Goal: Complete application form: Complete application form

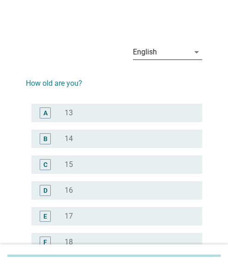
click at [185, 53] on div "English" at bounding box center [161, 52] width 56 height 15
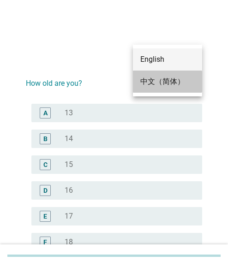
click at [160, 77] on div "中文（简体）" at bounding box center [167, 81] width 54 height 11
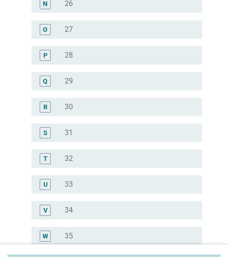
scroll to position [461, 0]
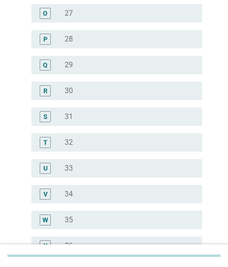
click at [74, 166] on div "radio_button_unchecked 33" at bounding box center [126, 168] width 123 height 9
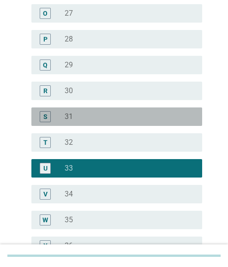
click at [77, 116] on div "radio_button_unchecked 31" at bounding box center [126, 116] width 123 height 9
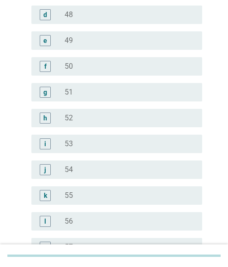
scroll to position [1173, 0]
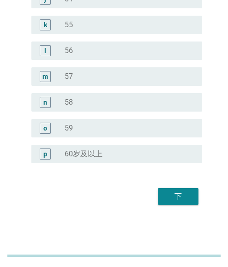
click at [174, 192] on div "下" at bounding box center [178, 196] width 26 height 11
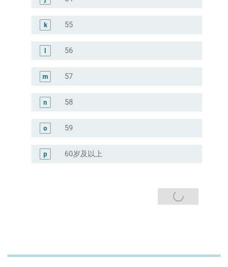
scroll to position [0, 0]
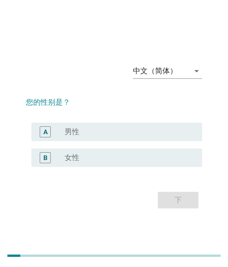
click at [124, 154] on div "radio_button_unchecked 女性" at bounding box center [126, 157] width 123 height 9
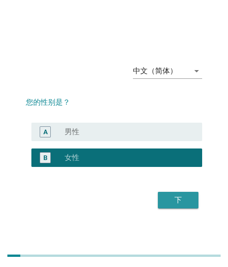
click at [167, 199] on div "下" at bounding box center [178, 200] width 26 height 11
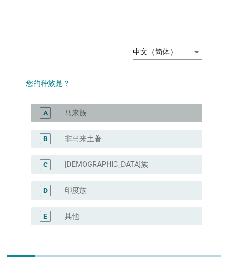
click at [90, 109] on div "radio_button_unchecked 马来族" at bounding box center [126, 112] width 123 height 9
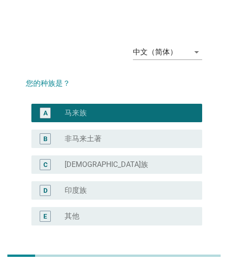
click at [107, 167] on div "radio_button_unchecked [DEMOGRAPHIC_DATA]族" at bounding box center [126, 164] width 123 height 9
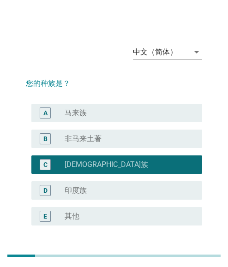
scroll to position [62, 0]
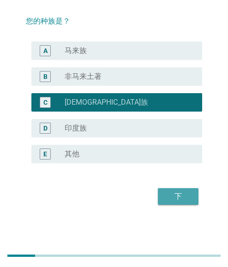
click at [178, 193] on div "下" at bounding box center [178, 196] width 26 height 11
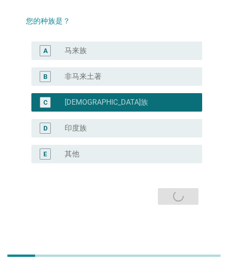
scroll to position [0, 0]
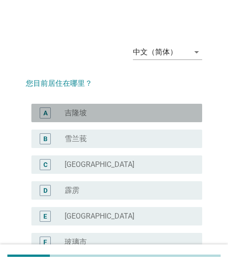
click at [90, 114] on div "radio_button_unchecked 吉隆坡" at bounding box center [126, 112] width 123 height 9
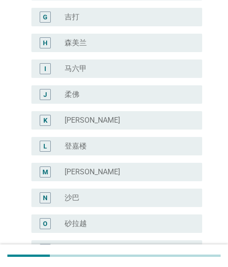
scroll to position [346, 0]
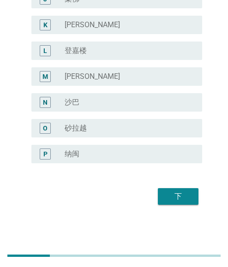
click at [178, 193] on div "下" at bounding box center [178, 196] width 26 height 11
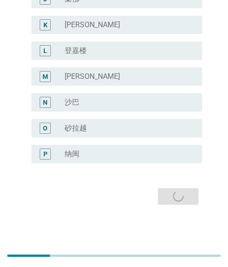
scroll to position [0, 0]
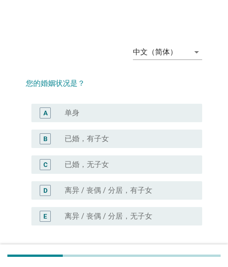
click at [104, 138] on label "已婚，有子女" at bounding box center [87, 138] width 44 height 9
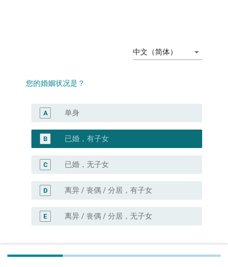
scroll to position [62, 0]
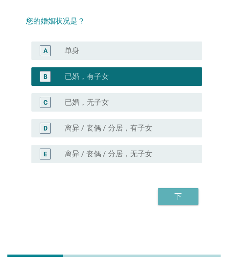
click at [177, 191] on div "下" at bounding box center [178, 196] width 26 height 11
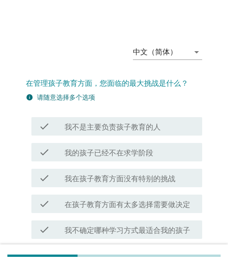
scroll to position [142, 0]
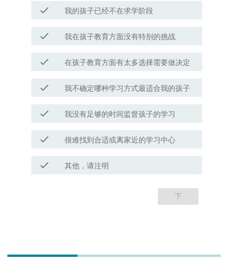
click at [124, 116] on label "我没有足够的时间监督孩子的学习" at bounding box center [120, 114] width 111 height 9
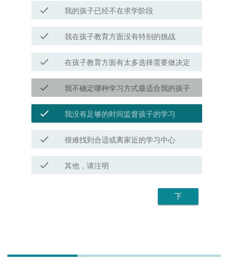
click at [137, 95] on div "check check_box_outline_blank 我不确定哪种学习方式最适合我的孩子" at bounding box center [116, 87] width 171 height 18
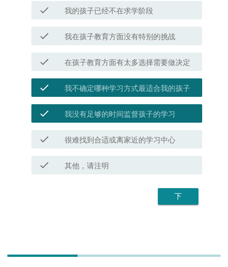
scroll to position [96, 0]
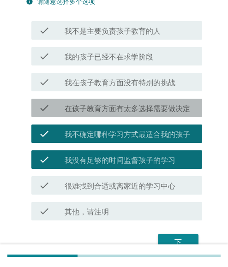
click at [128, 101] on div "check check_box_outline_blank 在孩子教育方面有太多选择需要做决定" at bounding box center [116, 108] width 171 height 18
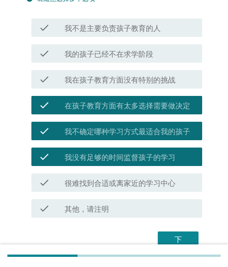
scroll to position [142, 0]
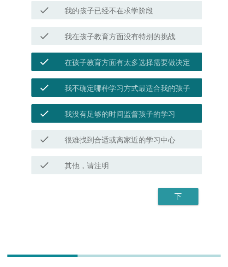
drag, startPoint x: 202, startPoint y: 192, endPoint x: 50, endPoint y: 202, distance: 151.6
click at [180, 198] on div "下" at bounding box center [178, 196] width 26 height 11
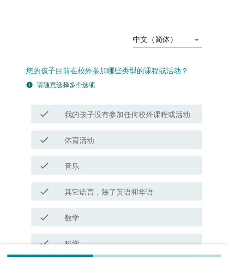
scroll to position [0, 0]
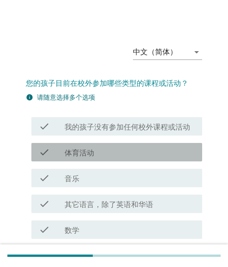
click at [110, 157] on div "check_box_outline_blank 体育活动" at bounding box center [130, 152] width 130 height 11
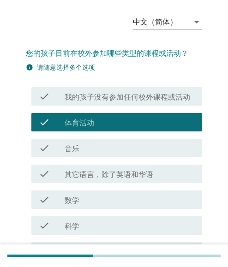
scroll to position [46, 0]
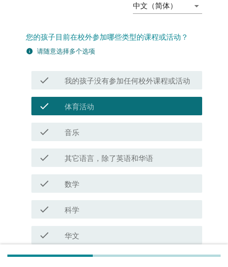
click at [88, 164] on div "check check_box_outline_blank 其它语言，除了英语和华语" at bounding box center [116, 158] width 171 height 18
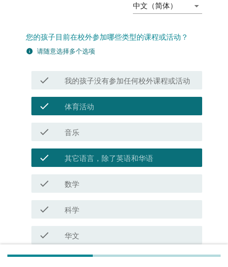
click at [96, 184] on div "check_box_outline_blank 数学" at bounding box center [130, 183] width 130 height 11
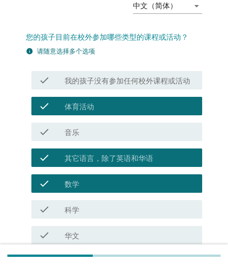
click at [97, 108] on div "check_box_outline_blank 体育活动" at bounding box center [130, 106] width 130 height 11
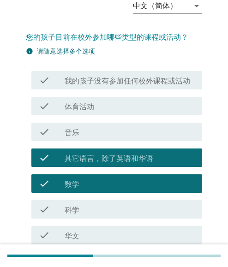
click at [85, 108] on label "体育活动" at bounding box center [80, 106] width 30 height 9
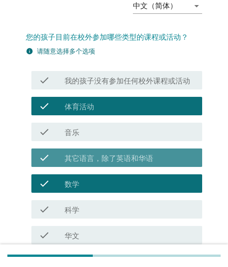
click at [85, 158] on label "其它语言，除了英语和华语" at bounding box center [109, 158] width 89 height 9
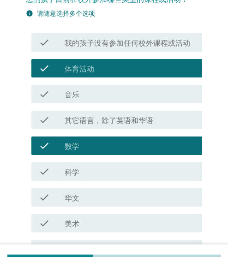
scroll to position [138, 0]
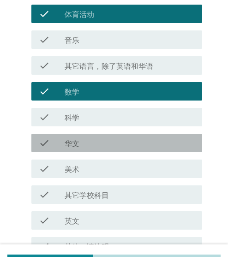
click at [77, 142] on label "华文" at bounding box center [72, 143] width 15 height 9
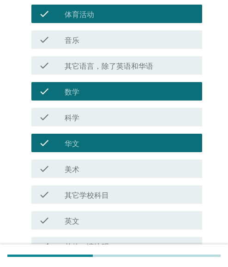
click at [77, 143] on label "华文" at bounding box center [72, 143] width 15 height 9
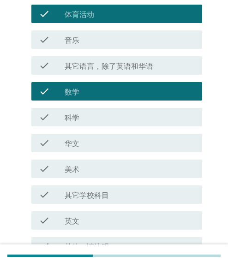
click at [78, 215] on div "check_box_outline_blank 英文" at bounding box center [130, 220] width 130 height 11
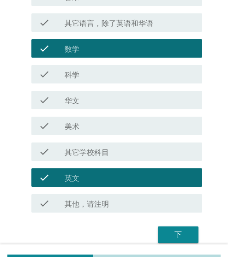
scroll to position [220, 0]
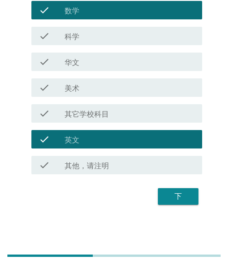
click at [181, 196] on div "下" at bounding box center [178, 196] width 26 height 11
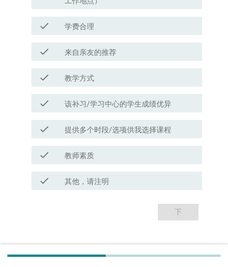
scroll to position [229, 0]
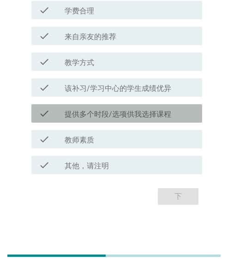
click at [94, 115] on label "提供多个时段/选项供我选择课程" at bounding box center [118, 114] width 107 height 9
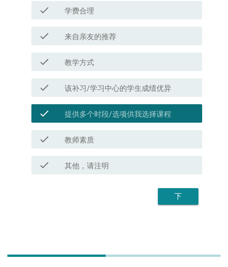
click at [91, 51] on div "check check_box_outline_blank 教学方式" at bounding box center [114, 62] width 176 height 26
click at [95, 39] on label "来自亲友的推荐" at bounding box center [91, 36] width 52 height 9
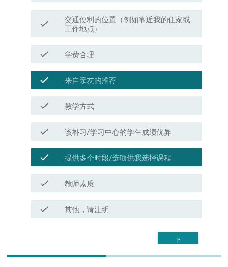
scroll to position [44, 0]
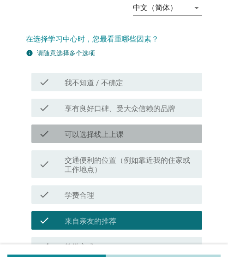
click at [67, 135] on label "可以选择线上上课" at bounding box center [94, 134] width 59 height 9
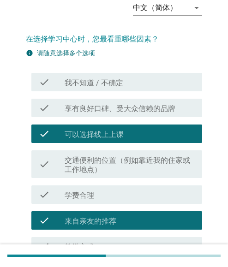
click at [80, 183] on div "check check_box_outline_blank 学费合理" at bounding box center [114, 195] width 176 height 26
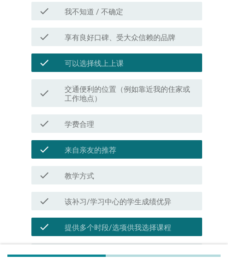
scroll to position [229, 0]
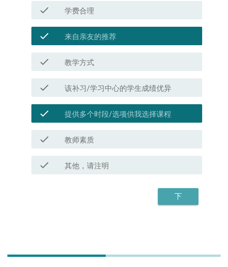
click at [181, 198] on div "下" at bounding box center [178, 196] width 26 height 11
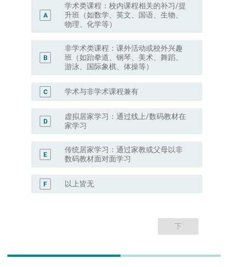
scroll to position [101, 0]
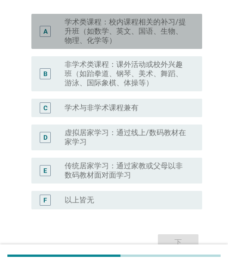
click at [98, 40] on label "学术类课程：校内课程相关的补习/提升班（如数学、英文、国语、生物、物理、化学等）" at bounding box center [126, 32] width 123 height 28
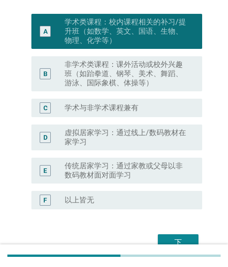
click at [101, 104] on label "学术与非学术课程兼有" at bounding box center [102, 107] width 74 height 9
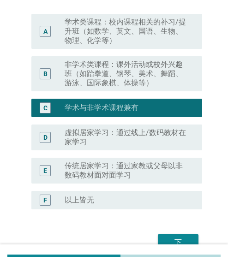
click at [117, 34] on label "学术类课程：校内课程相关的补习/提升班（如数学、英文、国语、生物、物理、化学等）" at bounding box center [126, 32] width 123 height 28
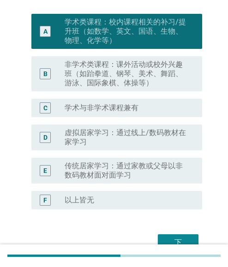
click at [94, 77] on label "非学术类课程：课外活动或校外兴趣班（如跆拳道、钢琴、美术、舞蹈、游泳、国际象棋、体操等）" at bounding box center [126, 74] width 123 height 28
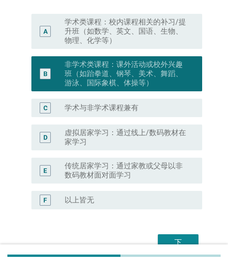
click at [90, 118] on div "C radio_button_unchecked 学术与非学术课程兼有" at bounding box center [114, 108] width 176 height 26
click at [94, 136] on label "虚拟居家学习：通过线上/数码教材在家学习" at bounding box center [126, 137] width 123 height 18
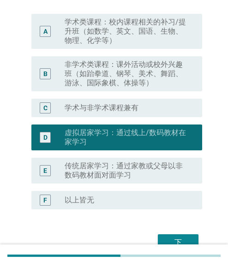
click at [99, 31] on label "学术类课程：校内课程相关的补习/提升班（如数学、英文、国语、生物、物理、化学等）" at bounding box center [126, 32] width 123 height 28
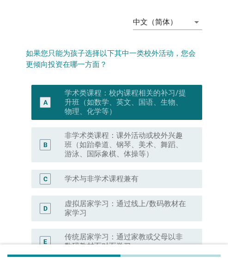
scroll to position [46, 0]
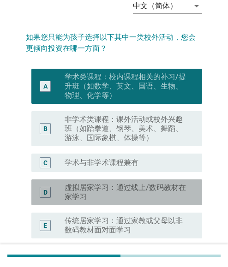
click at [102, 195] on label "虚拟居家学习：通过线上/数码教材在家学习" at bounding box center [126, 192] width 123 height 18
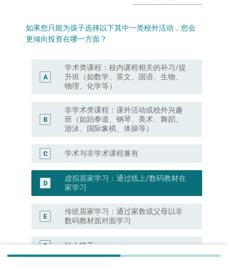
scroll to position [147, 0]
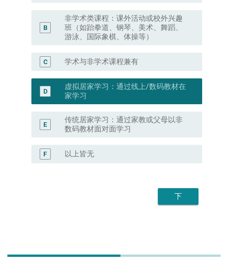
click at [184, 197] on div "下" at bounding box center [178, 196] width 26 height 11
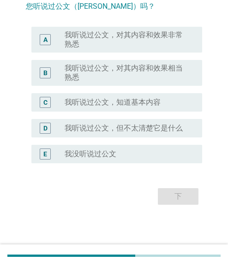
scroll to position [0, 0]
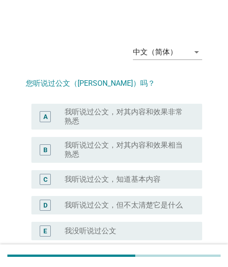
click at [170, 194] on div "D radio_button_unchecked 我听说过公文，但不太清楚它是什么" at bounding box center [114, 205] width 176 height 26
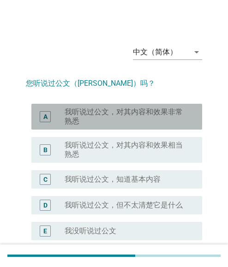
click at [114, 119] on label "我听说过公文，对其内容和效果非常熟悉" at bounding box center [126, 116] width 123 height 18
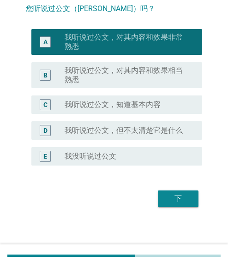
scroll to position [77, 0]
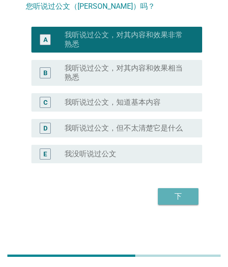
click at [184, 197] on div "下" at bounding box center [178, 196] width 26 height 11
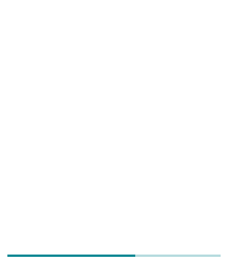
scroll to position [0, 0]
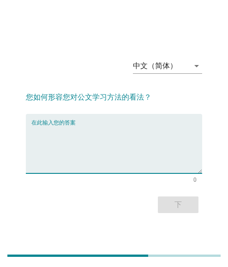
click at [110, 140] on textarea "在此输入您的答案" at bounding box center [116, 149] width 171 height 48
click at [106, 122] on div "在此输入您的答案" at bounding box center [116, 143] width 171 height 59
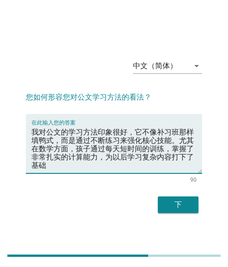
type textarea "我对公文的学习方法印象很好，它不像补习班那样填鸭式，而是通过不断练习来强化核心技能。尤其在数学方面，孩子通过每天短时间的训练，掌握了非常扎实的计算能力，为以后…"
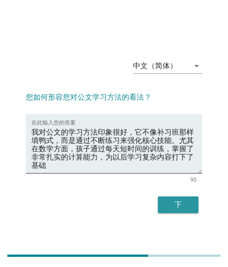
click at [179, 209] on div "下" at bounding box center [178, 204] width 26 height 11
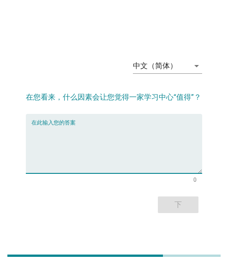
click at [73, 160] on textarea "在此输入您的答案" at bounding box center [116, 149] width 171 height 48
click at [96, 146] on textarea "在此输入您的答案" at bounding box center [116, 149] width 171 height 48
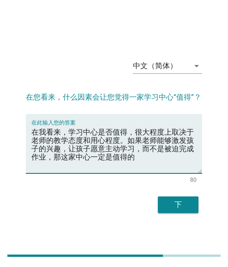
type textarea "在我看来，学习中心是否值得，很大程度上取决于老师的教学态度和用心程度。如果老师能够激发孩子的兴趣，让孩子愿意主动学习，而不是被迫完成作业，那这家中心一定是值得的"
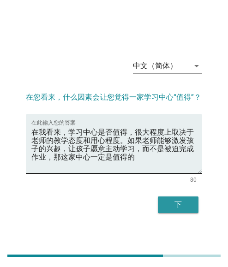
click at [183, 199] on button "下" at bounding box center [178, 204] width 41 height 17
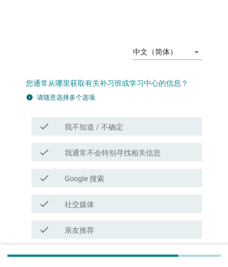
click at [107, 176] on div "check_box_outline_blank Google 搜索" at bounding box center [130, 177] width 130 height 11
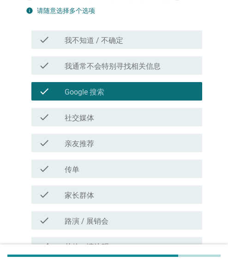
scroll to position [92, 0]
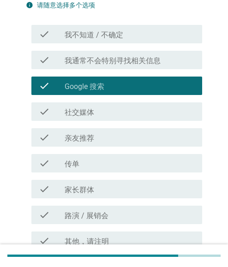
click at [94, 173] on div "check check_box_outline_blank 传单" at bounding box center [114, 163] width 176 height 26
click at [101, 163] on div "check_box_outline_blank 传单" at bounding box center [130, 163] width 130 height 11
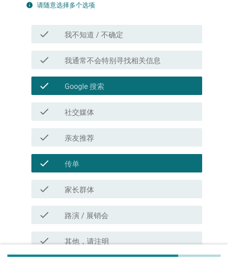
click at [99, 212] on label "路演 / 展销会" at bounding box center [87, 215] width 44 height 9
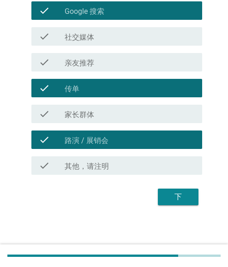
scroll to position [168, 0]
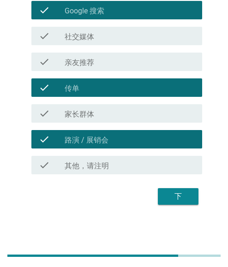
click at [94, 115] on label "家长群体" at bounding box center [80, 114] width 30 height 9
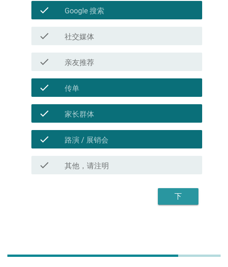
click at [177, 193] on div "下" at bounding box center [178, 196] width 26 height 11
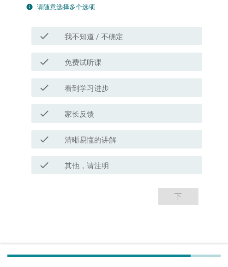
scroll to position [0, 0]
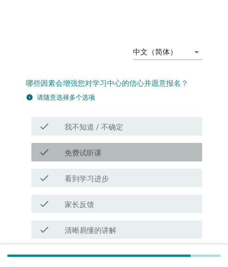
click at [142, 153] on div "check_box_outline_blank 免费试听课" at bounding box center [130, 152] width 130 height 11
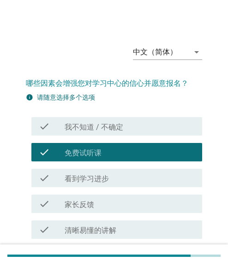
click at [109, 199] on div "check_box_outline_blank 家长反馈" at bounding box center [130, 203] width 130 height 11
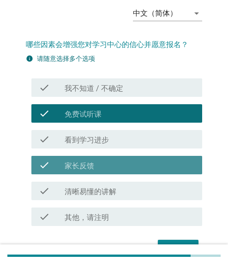
scroll to position [90, 0]
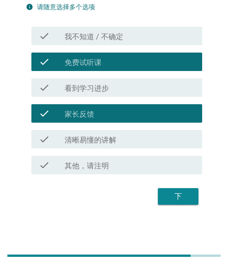
click at [92, 141] on label "清晰易懂的讲解" at bounding box center [91, 140] width 52 height 9
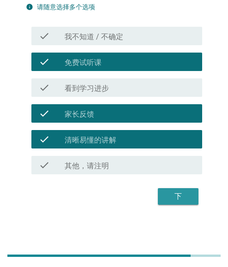
click at [174, 189] on button "下" at bounding box center [178, 196] width 41 height 17
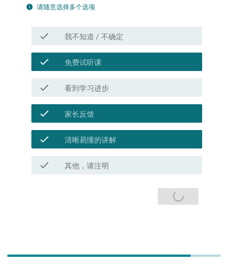
scroll to position [0, 0]
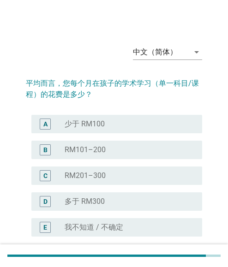
click at [112, 199] on div "radio_button_unchecked 多于 RM300" at bounding box center [126, 201] width 123 height 9
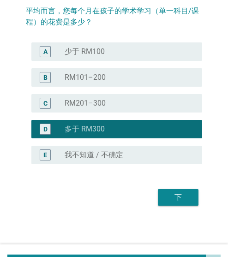
scroll to position [73, 0]
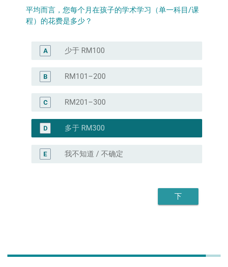
click at [181, 195] on div "下" at bounding box center [178, 196] width 26 height 11
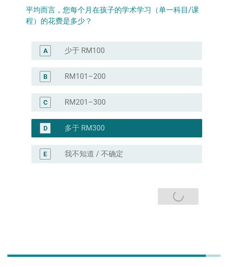
scroll to position [0, 0]
